Goal: Information Seeking & Learning: Learn about a topic

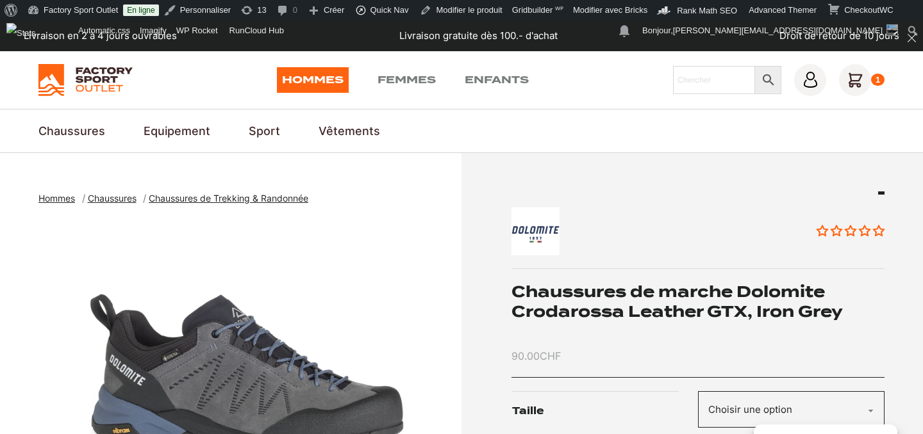
click at [204, 368] on img "1 of 2" at bounding box center [246, 378] width 416 height 320
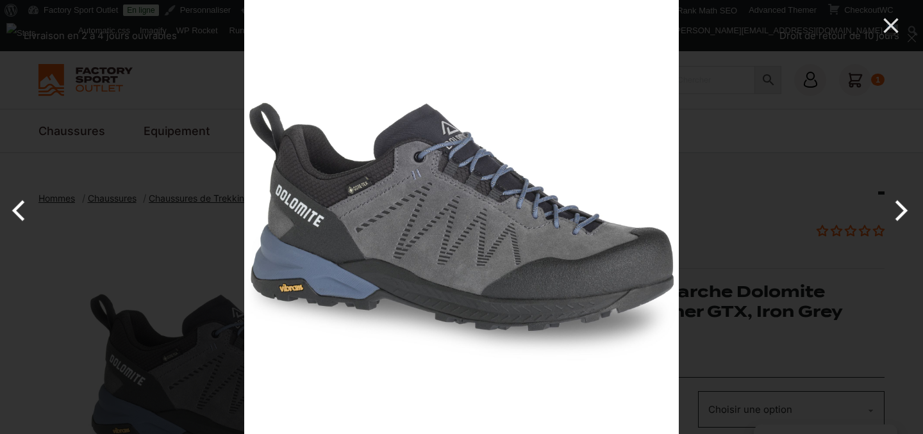
click at [94, 242] on div at bounding box center [461, 217] width 923 height 434
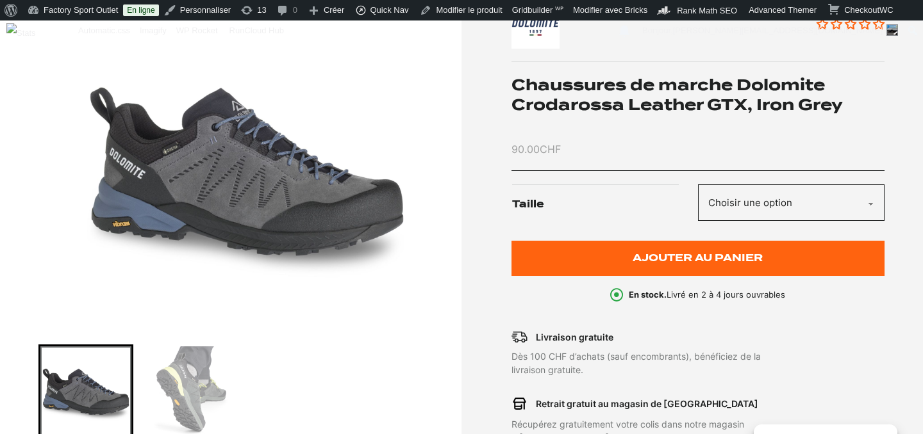
scroll to position [210, 0]
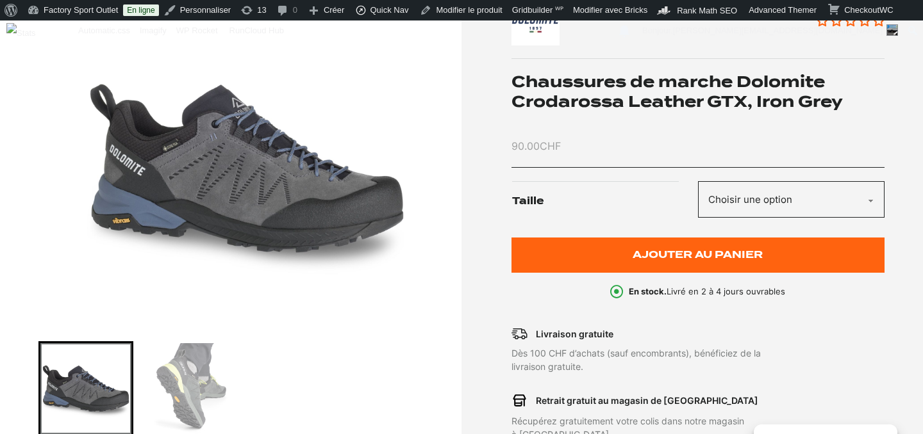
click at [193, 382] on img "Go to slide 2" at bounding box center [193, 388] width 91 height 91
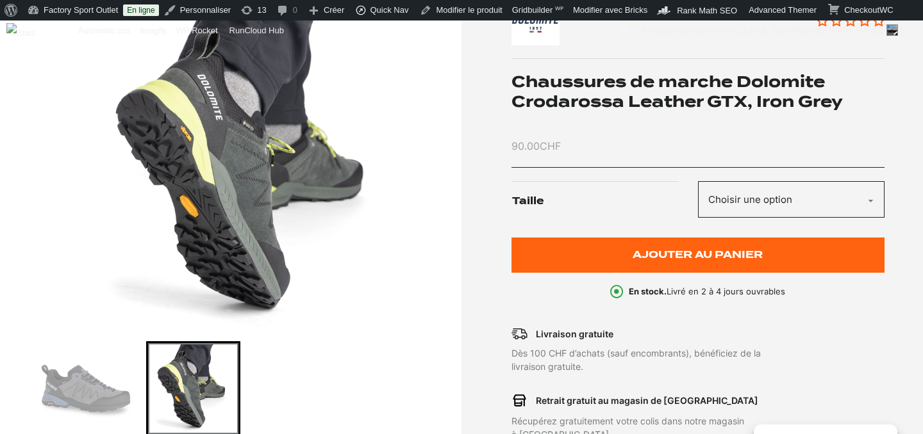
click at [208, 215] on img "2 of 2" at bounding box center [246, 168] width 416 height 320
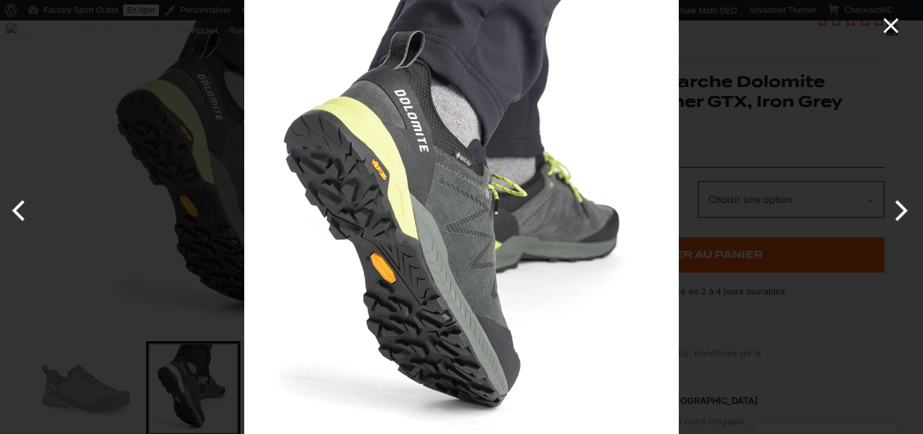
click at [893, 24] on icon "Close" at bounding box center [891, 26] width 26 height 26
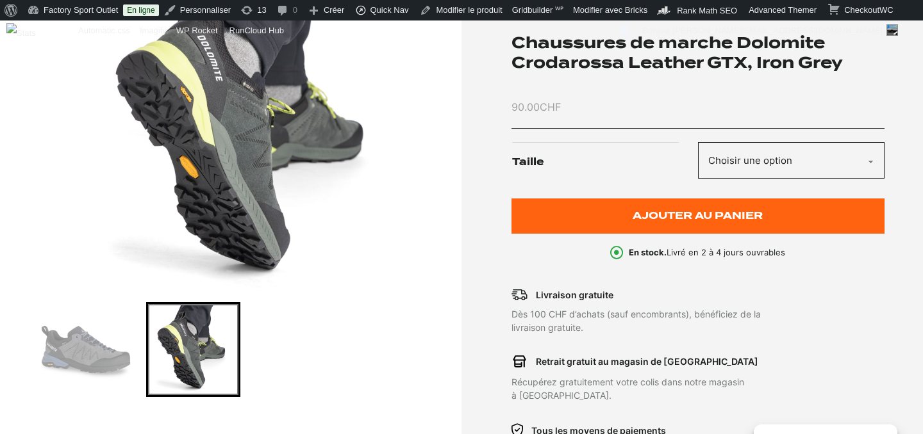
scroll to position [242, 0]
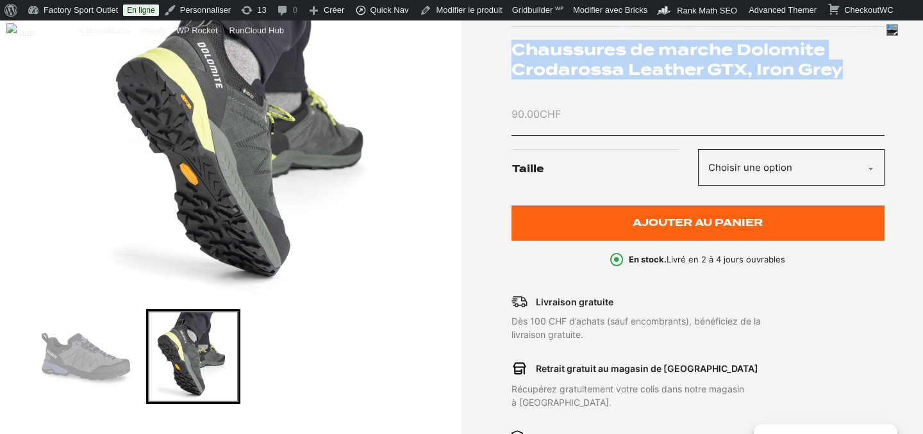
drag, startPoint x: 514, startPoint y: 48, endPoint x: 850, endPoint y: 70, distance: 336.4
click at [850, 70] on h1 "Chaussures de marche Dolomite Crodarossa Leather GTX, Iron Grey" at bounding box center [698, 60] width 374 height 40
copy h1 "Chaussures de marche Dolomite Crodarossa Leather GTX, Iron Grey"
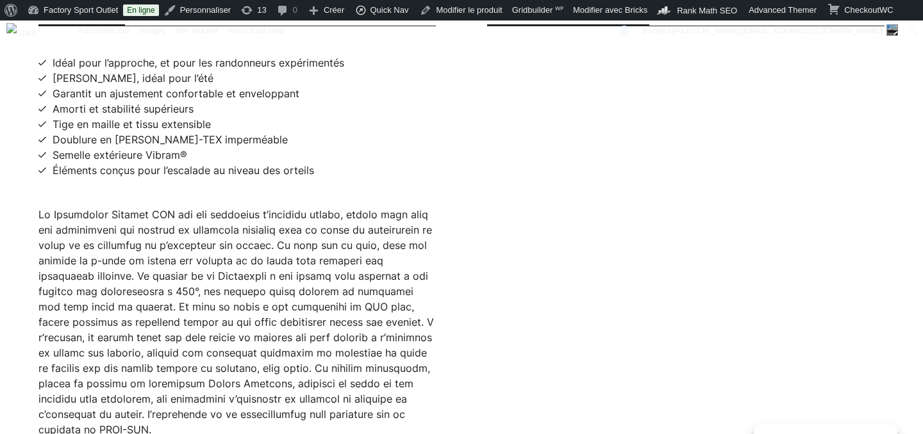
scroll to position [882, 0]
click at [53, 54] on span "Idéal pour l’approche, et pour les randonneurs expérimentés" at bounding box center [199, 61] width 292 height 15
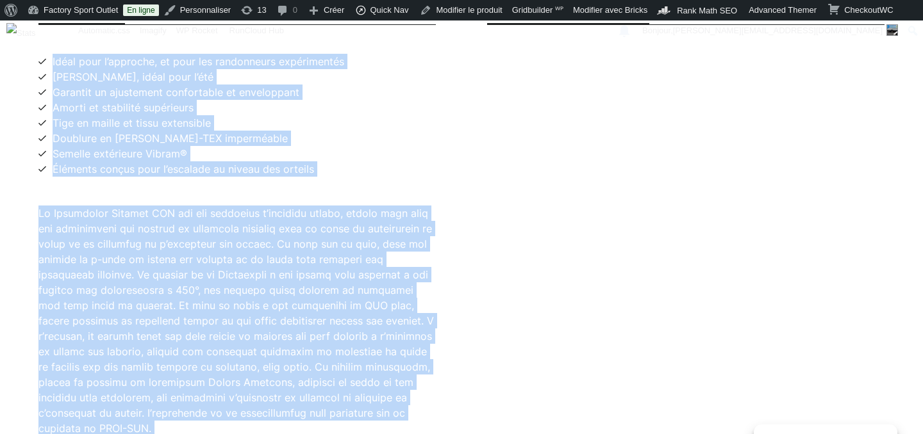
drag, startPoint x: 53, startPoint y: 47, endPoint x: 387, endPoint y: 425, distance: 504.8
click at [387, 425] on div "Description Idéal pour l’approche, et pour les randonneurs expérimentés Modèle …" at bounding box center [236, 235] width 397 height 458
copy div "Idéal pour l’approche, et pour les randonneurs expérimentés Modèle léger, idéal…"
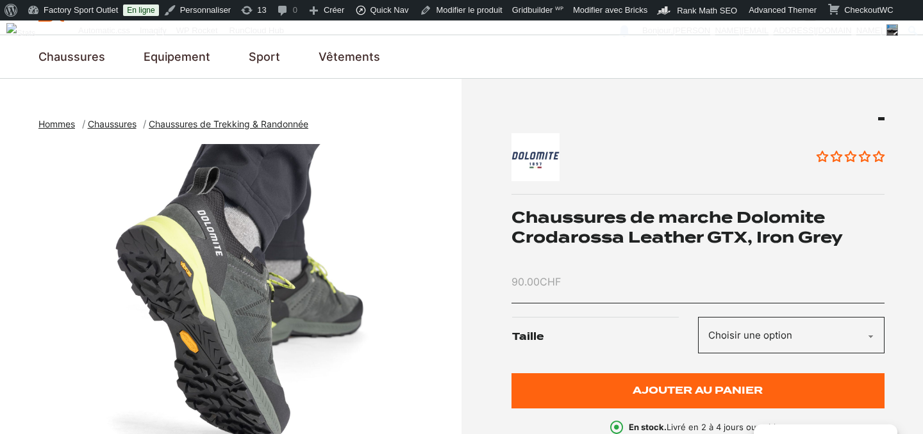
scroll to position [0, 0]
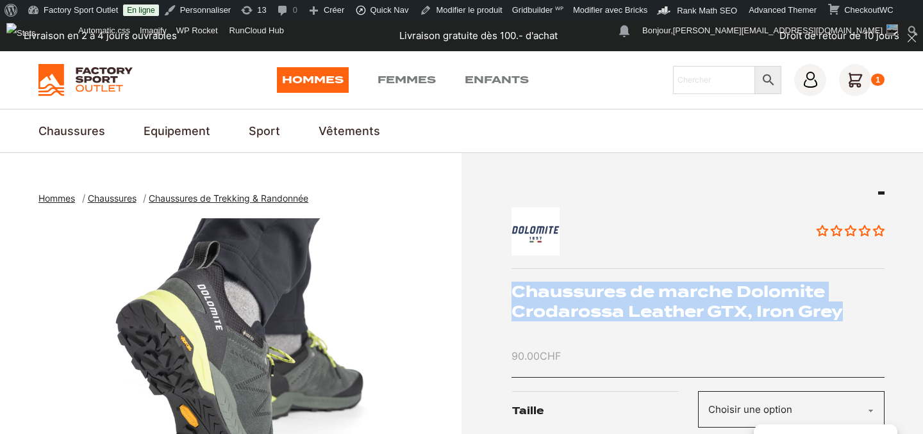
drag, startPoint x: 514, startPoint y: 288, endPoint x: 857, endPoint y: 317, distance: 344.0
click at [856, 317] on h1 "Chaussures de marche Dolomite Crodarossa Leather GTX, Iron Grey" at bounding box center [698, 302] width 374 height 40
copy h1 "Chaussures de marche Dolomite Crodarossa Leather GTX, Iron Grey"
